Goal: Task Accomplishment & Management: Manage account settings

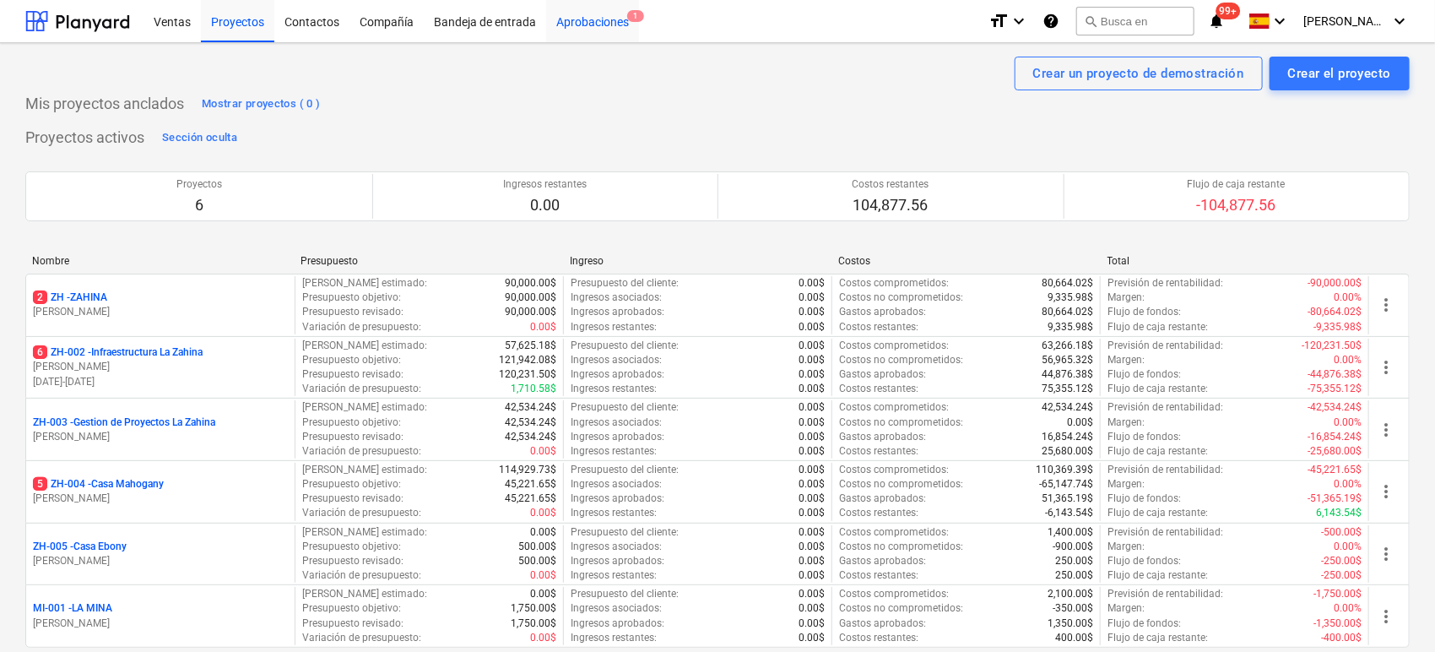
click at [592, 20] on div "Aprobaciones 1" at bounding box center [592, 20] width 93 height 43
click at [592, 22] on div "Aprobaciones 1" at bounding box center [592, 20] width 93 height 43
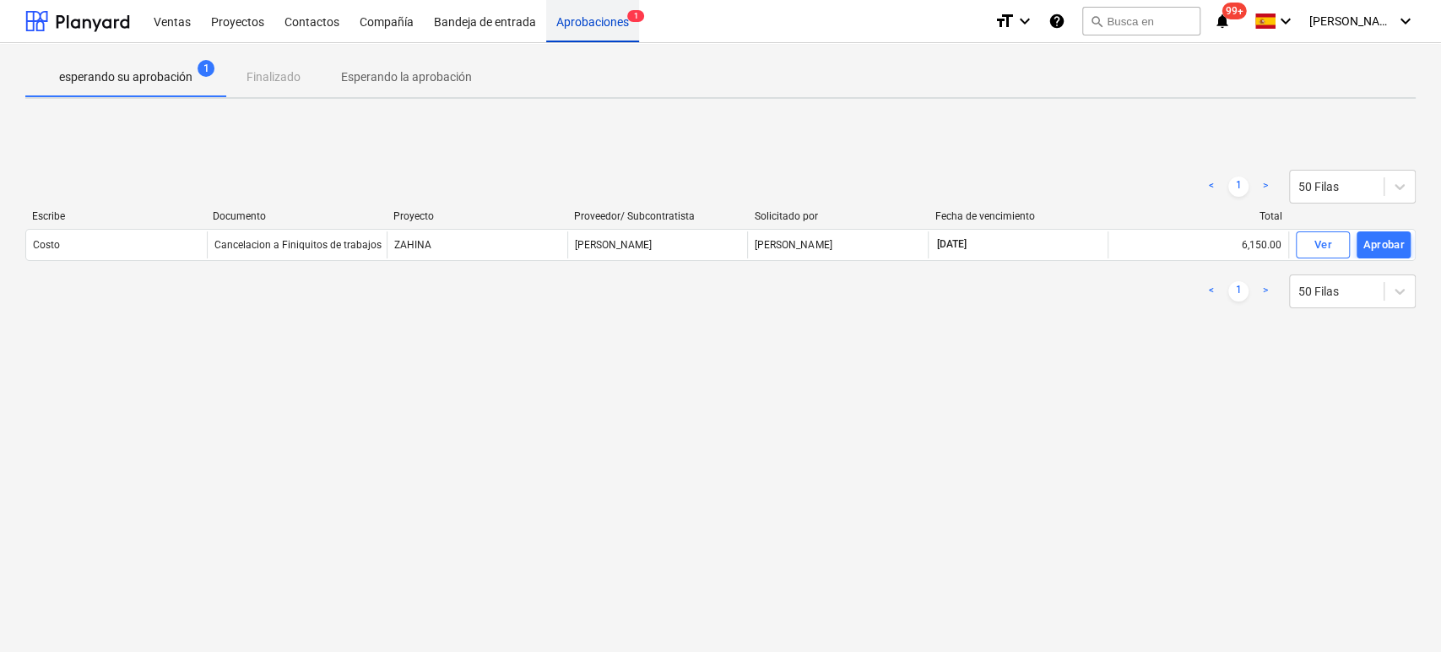
click at [594, 22] on div "Aprobaciones 1" at bounding box center [592, 20] width 93 height 43
click at [406, 75] on p "Esperando la aprobación" at bounding box center [406, 77] width 131 height 18
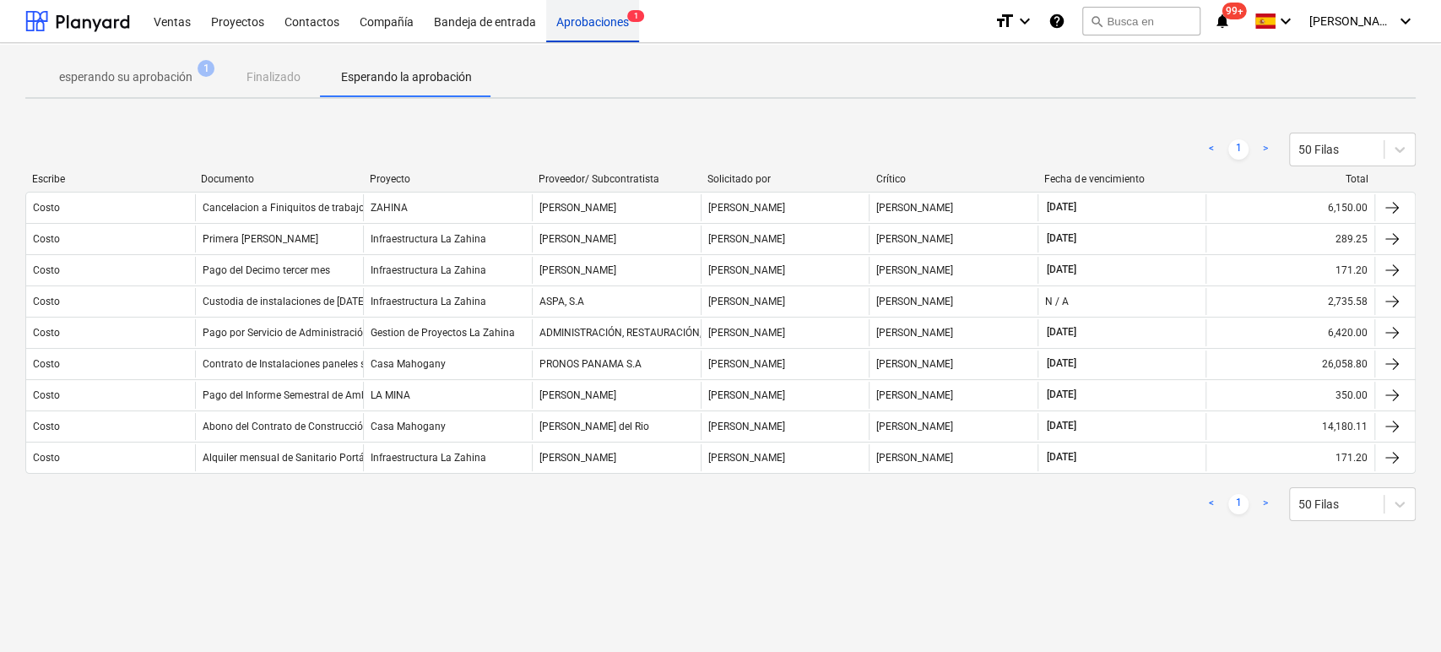
click at [601, 24] on div "Aprobaciones 1" at bounding box center [592, 20] width 93 height 43
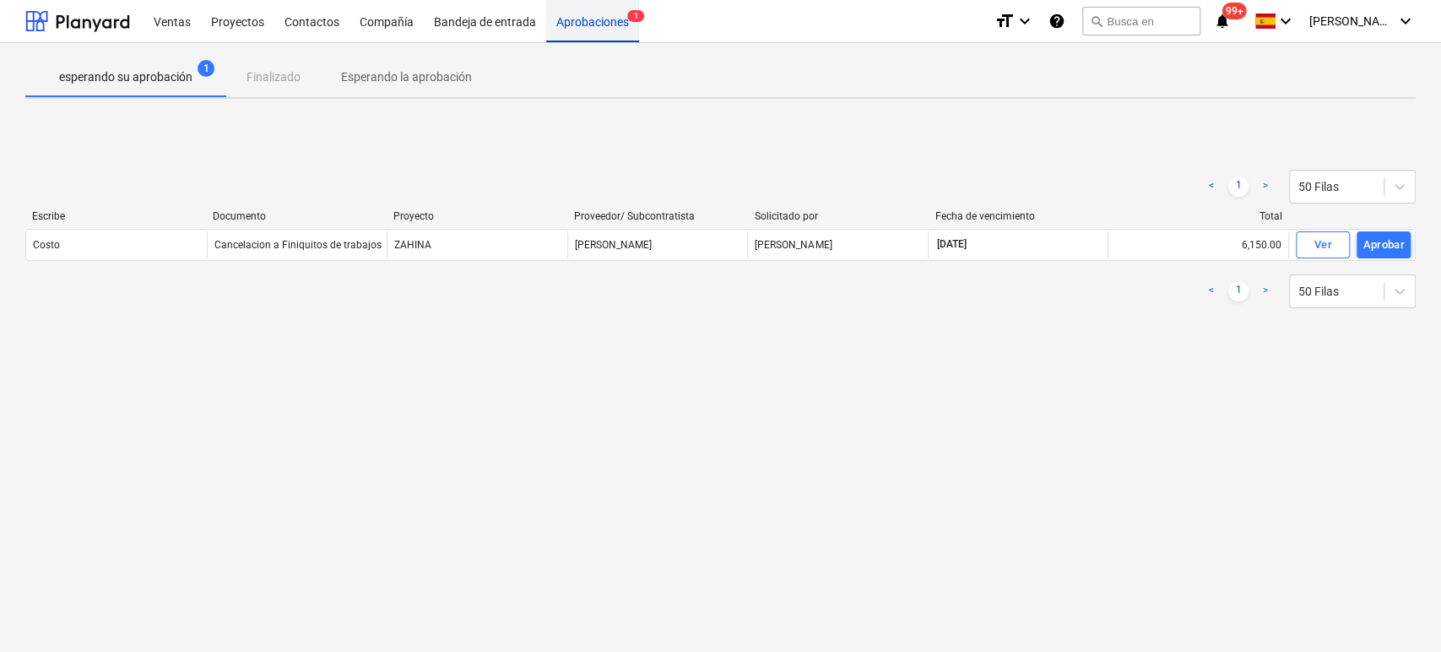
click at [601, 24] on div "Aprobaciones 1" at bounding box center [592, 20] width 93 height 43
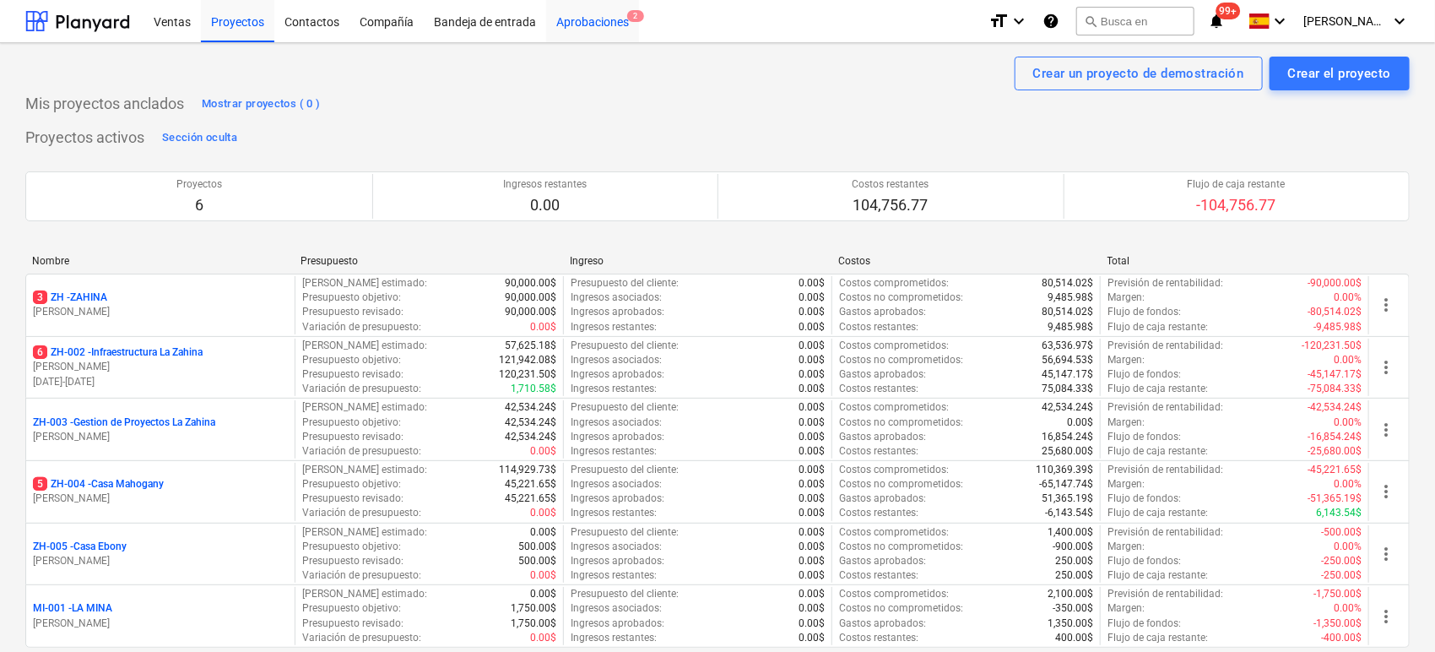
click at [613, 16] on div "Aprobaciones 2" at bounding box center [592, 20] width 93 height 43
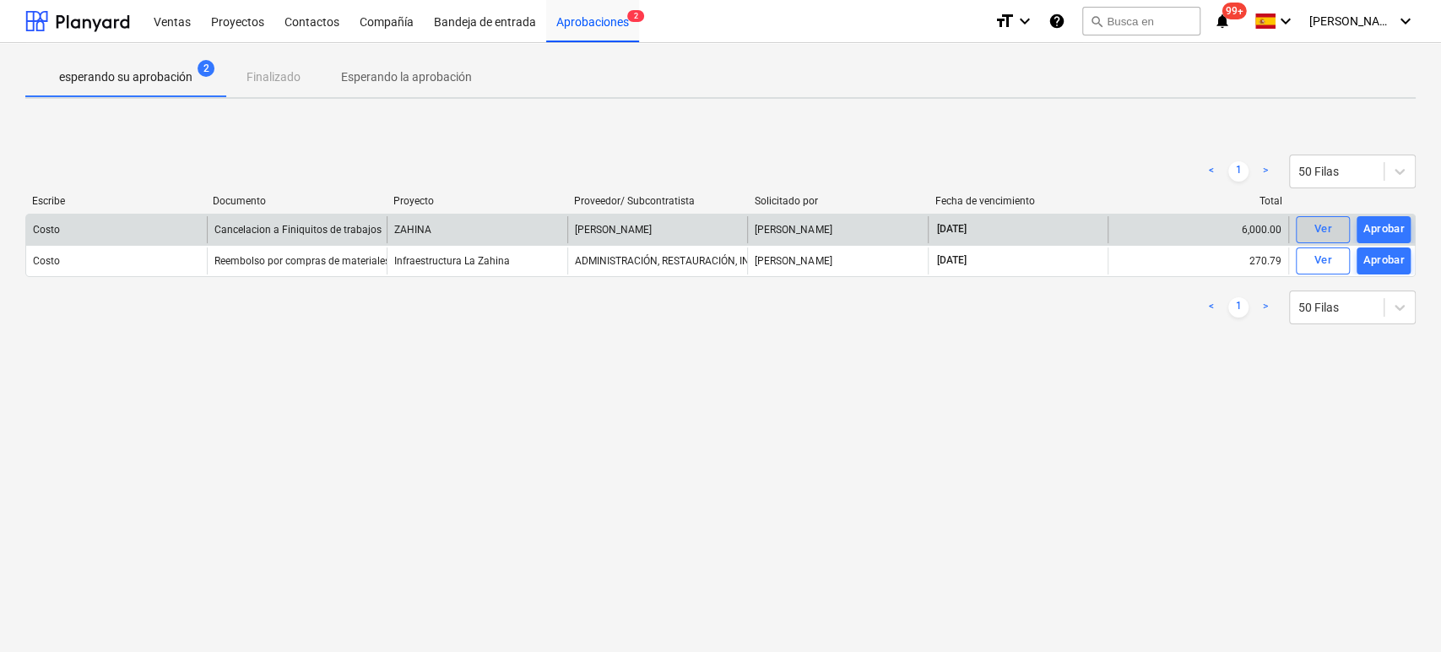
click at [1326, 231] on div "Ver" at bounding box center [1323, 229] width 18 height 19
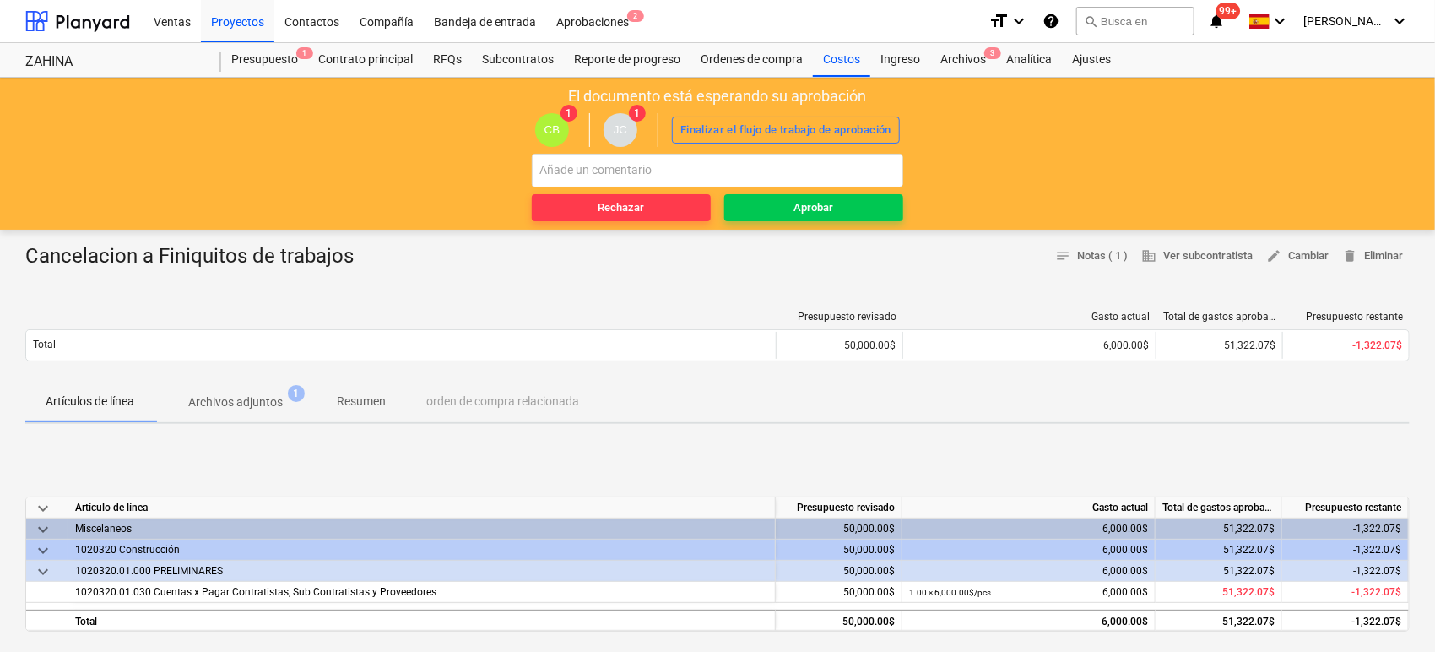
click at [236, 404] on p "Archivos adjuntos" at bounding box center [235, 402] width 95 height 18
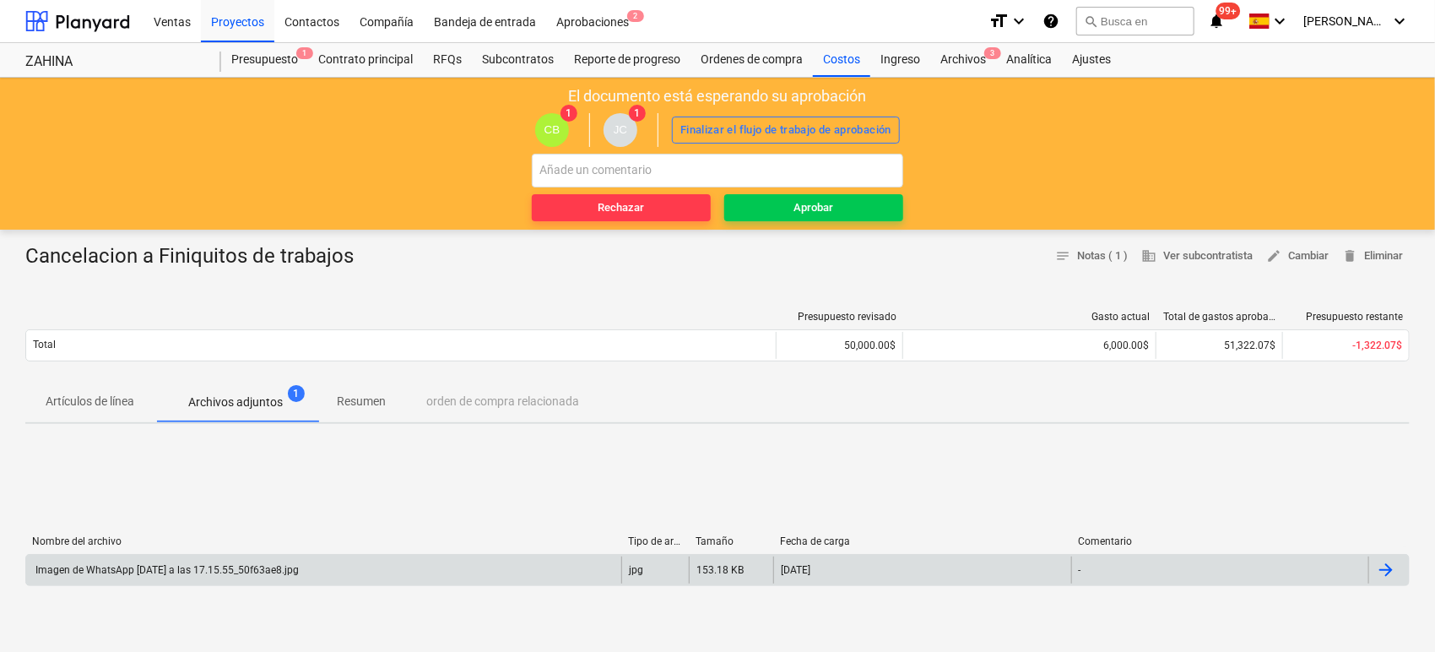
click at [143, 567] on div "Imagen de WhatsApp 2025-08-12 a las 17.15.55_50f63ae8.jpg" at bounding box center [166, 570] width 266 height 12
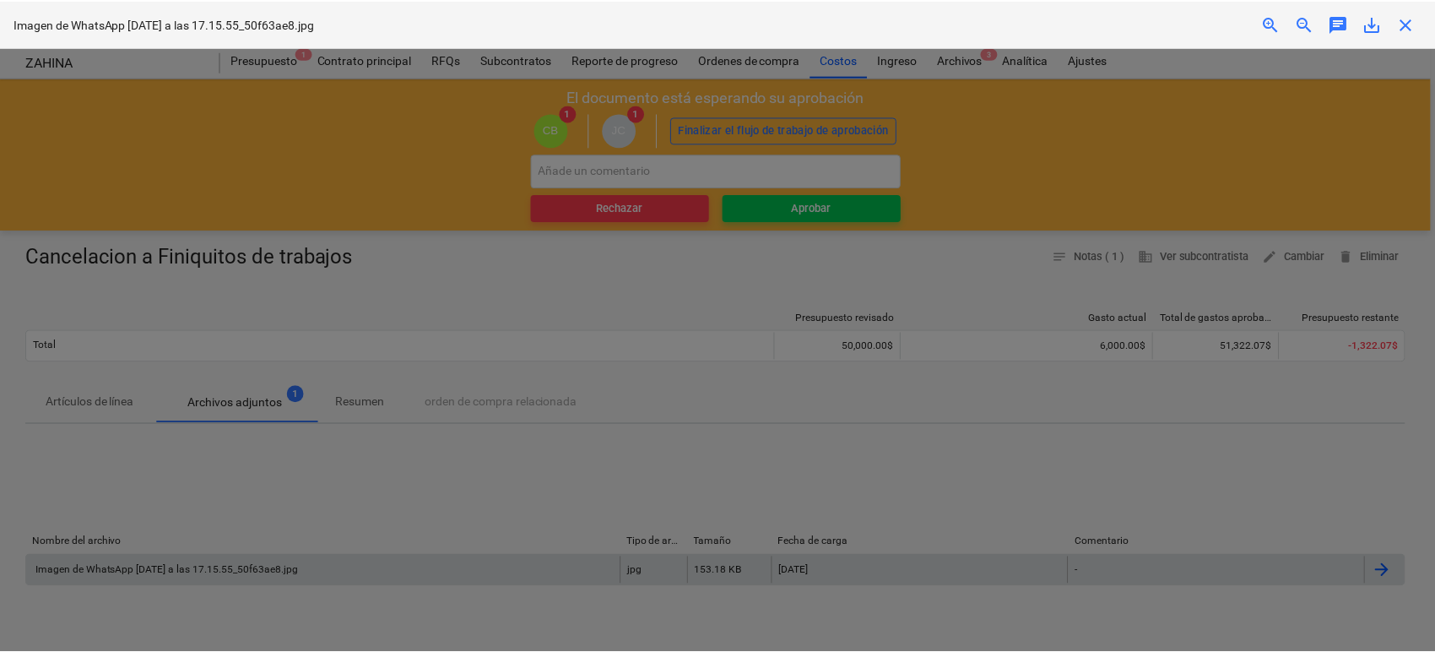
scroll to position [84, 0]
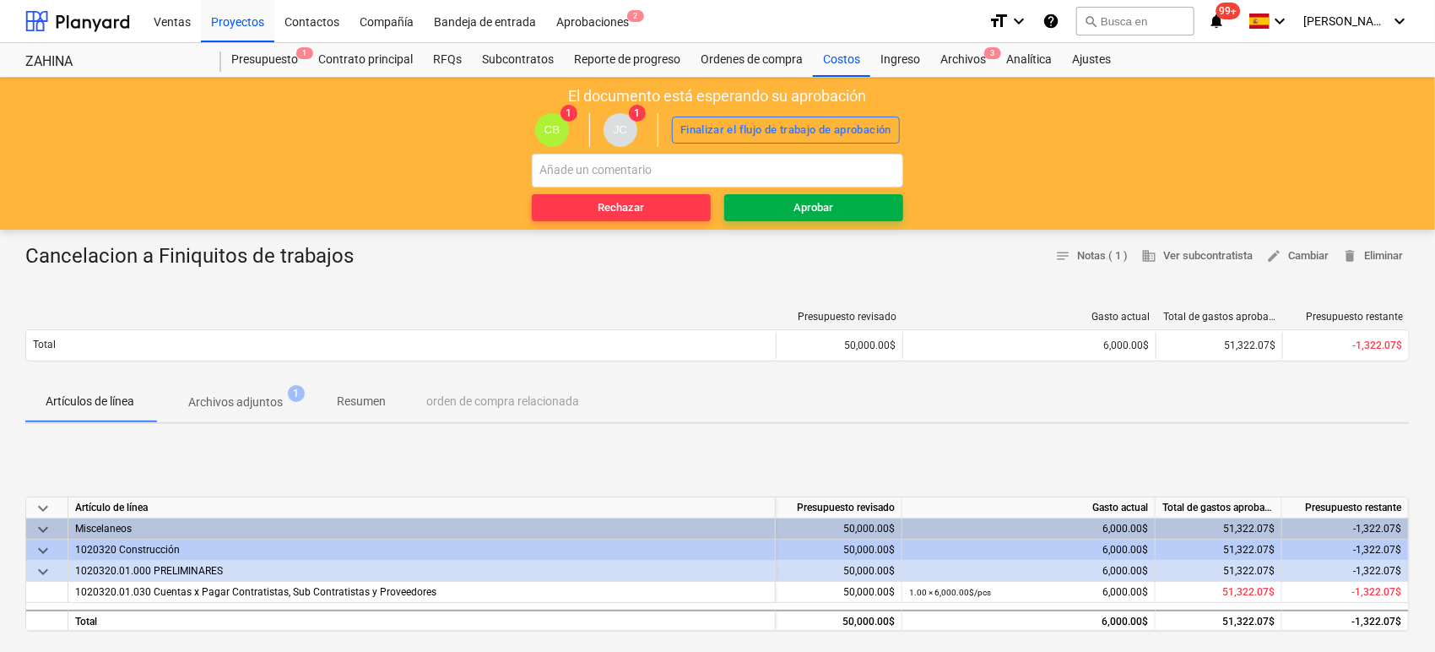
click at [804, 214] on div "Aprobar" at bounding box center [815, 207] width 40 height 19
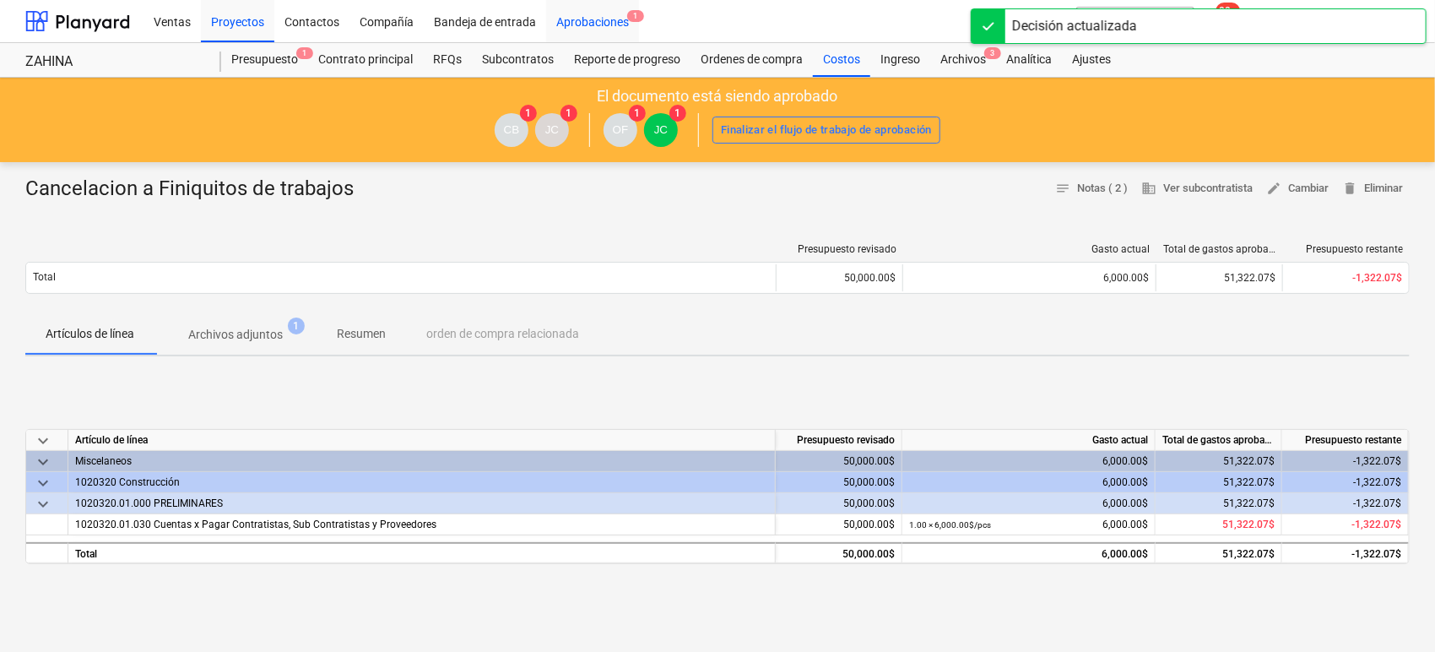
click at [565, 21] on div "Aprobaciones 1" at bounding box center [592, 20] width 93 height 43
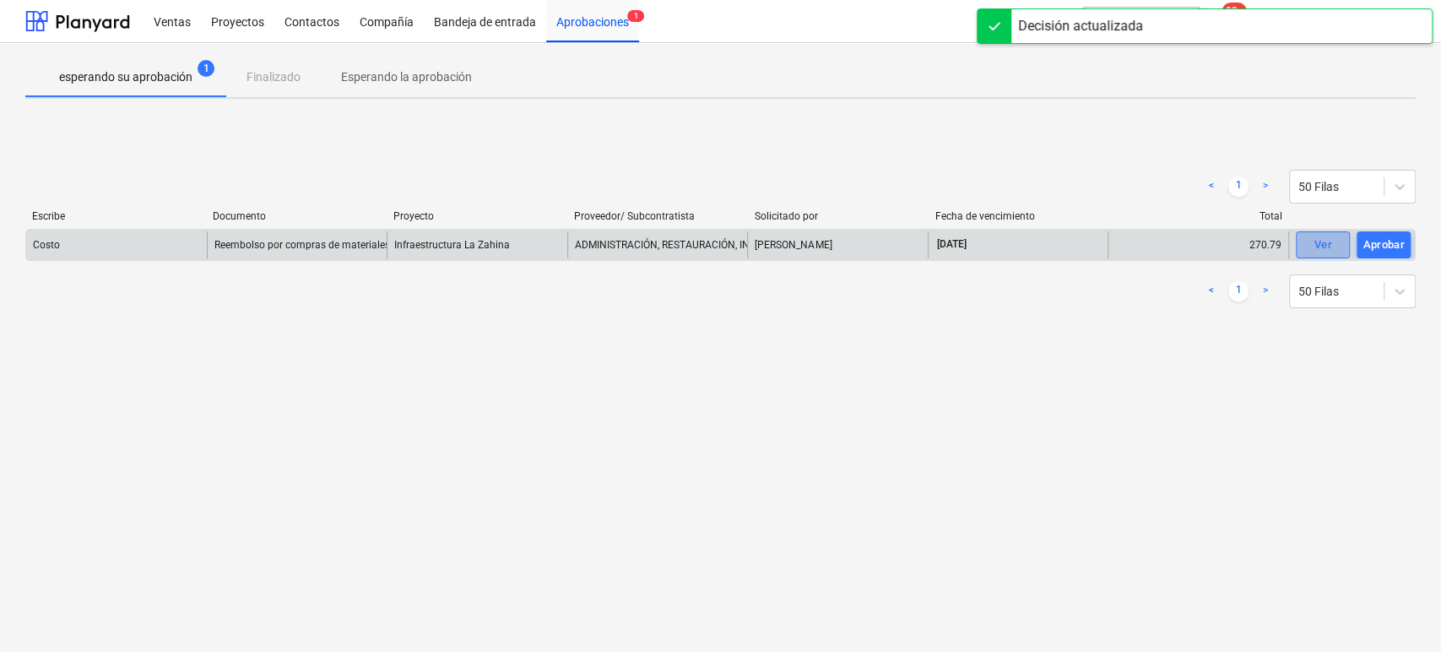
click at [1329, 248] on div "Ver" at bounding box center [1323, 245] width 18 height 19
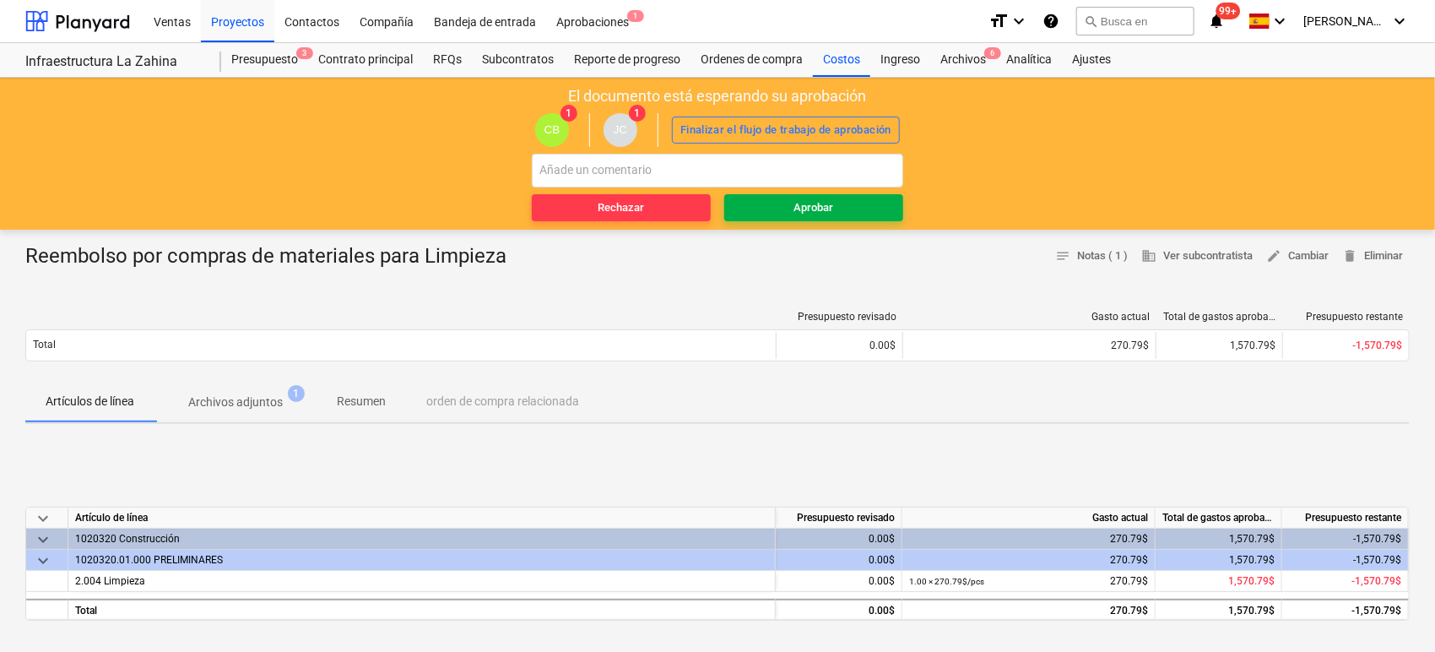
click at [795, 208] on div "Aprobar" at bounding box center [815, 207] width 40 height 19
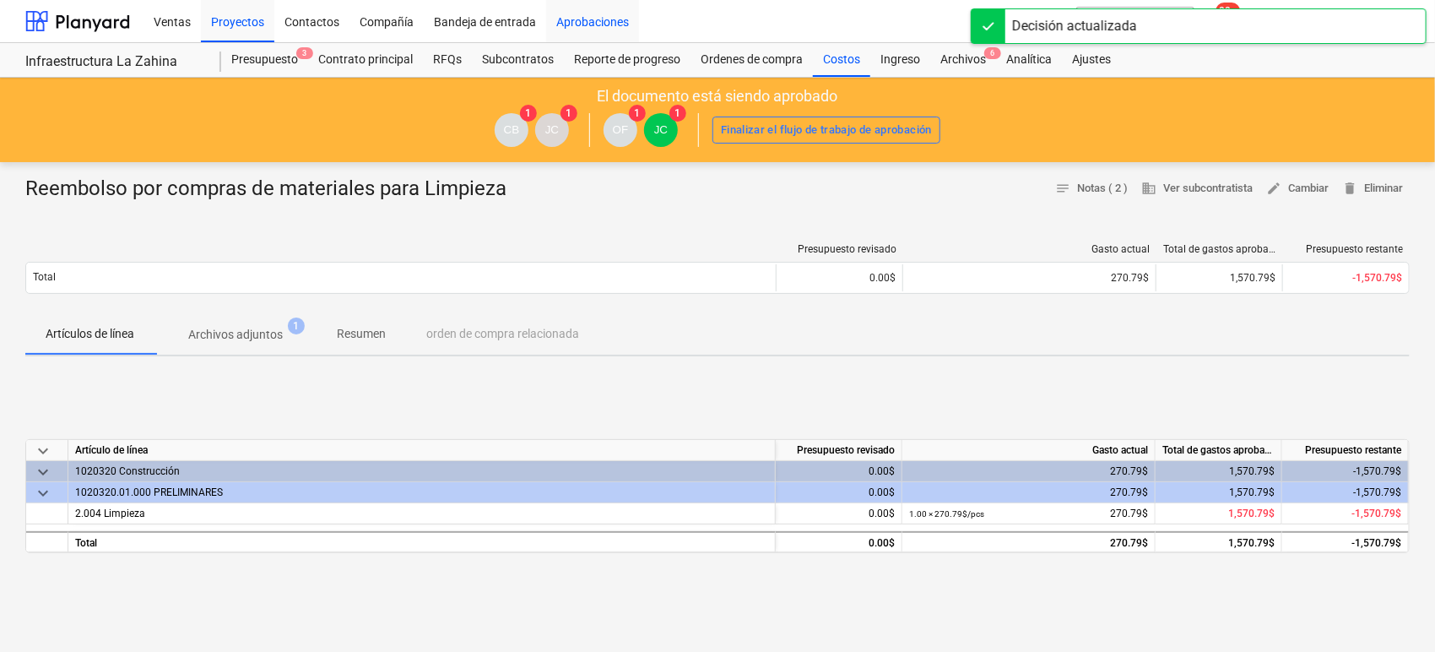
click at [632, 34] on div "Aprobaciones" at bounding box center [592, 20] width 93 height 43
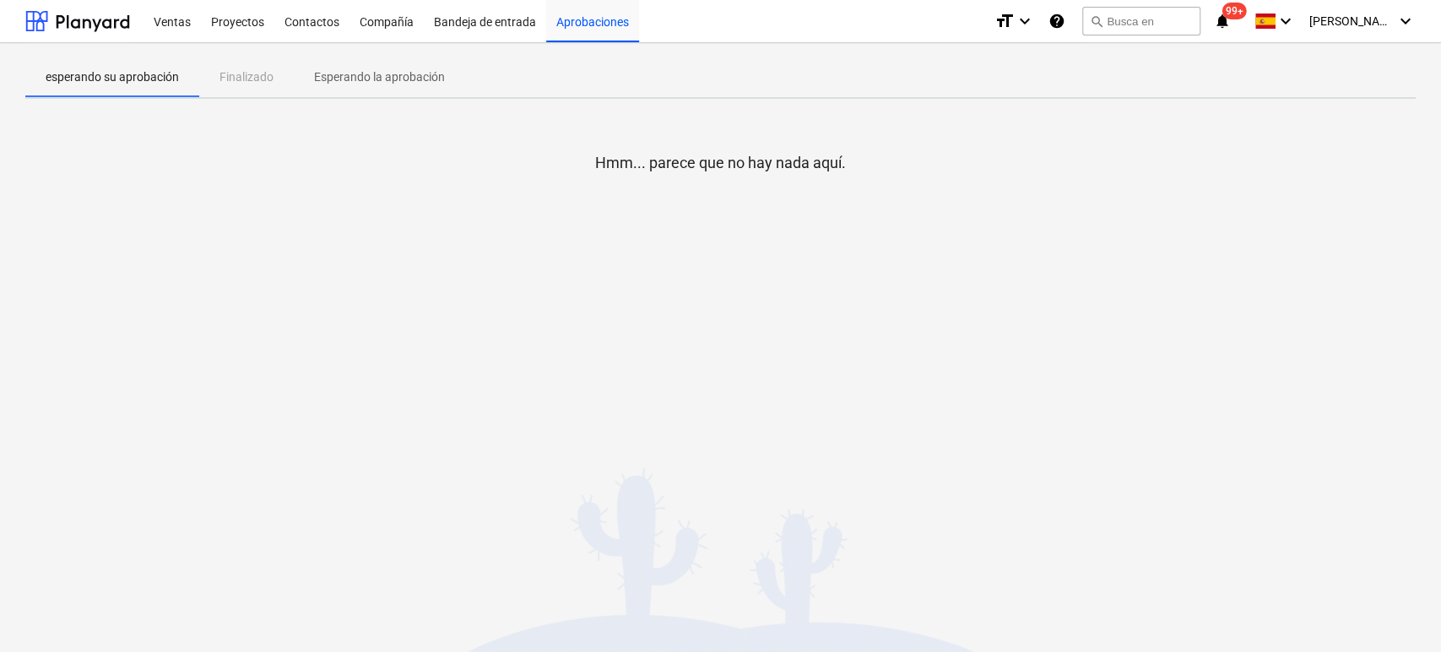
click at [387, 70] on p "Esperando la aprobación" at bounding box center [379, 77] width 131 height 18
